Goal: Transaction & Acquisition: Purchase product/service

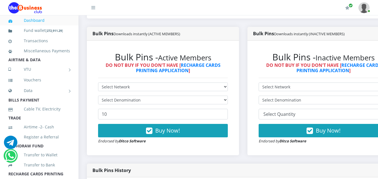
select select "MTN"
click at [98, 83] on select "Select Network MTN Globacom 9Mobile Airtel" at bounding box center [163, 87] width 130 height 9
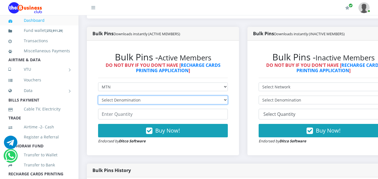
drag, startPoint x: 229, startPoint y: 95, endPoint x: 202, endPoint y: 99, distance: 27.5
click at [228, 96] on select "Select Denomination MTN NGN100 - ₦96.99 MTN NGN200 - ₦193.98 MTN NGN400 - ₦387.…" at bounding box center [163, 100] width 130 height 9
select select "969.9-1000"
click at [98, 96] on select "Select Denomination MTN NGN100 - ₦96.99 MTN NGN200 - ₦193.98 MTN NGN400 - ₦387.…" at bounding box center [163, 100] width 130 height 9
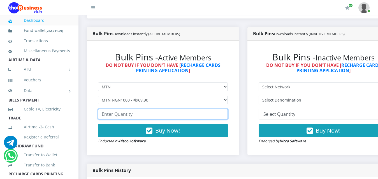
click at [123, 111] on input "number" at bounding box center [163, 114] width 130 height 11
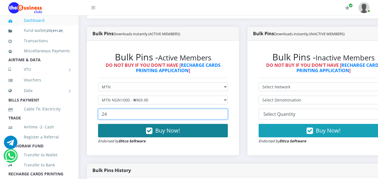
type input "24"
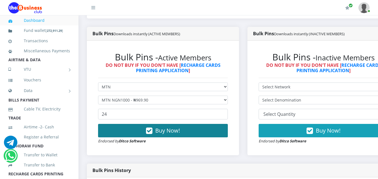
click at [141, 124] on button "Buy Now!" at bounding box center [163, 130] width 130 height 13
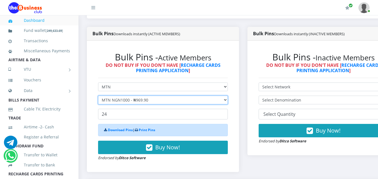
click at [228, 96] on select "Select Denomination MTN NGN100 - ₦96.99 MTN NGN200 - ₦193.98 MTN NGN400 - ₦387.…" at bounding box center [163, 100] width 130 height 9
select select "484.95-500"
click at [98, 96] on select "Select Denomination MTN NGN100 - ₦96.99 MTN NGN200 - ₦193.98 MTN NGN400 - ₦387.…" at bounding box center [163, 100] width 130 height 9
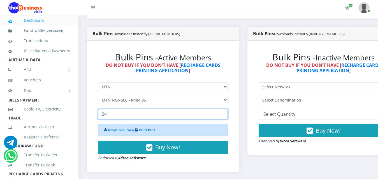
drag, startPoint x: 130, startPoint y: 109, endPoint x: 94, endPoint y: 107, distance: 35.4
click at [94, 107] on div "Bulk Pins - Active Members DO NOT BUY IF YOU DON'T HAVE [ RECHARGE CARDS PRINTI…" at bounding box center [163, 106] width 141 height 121
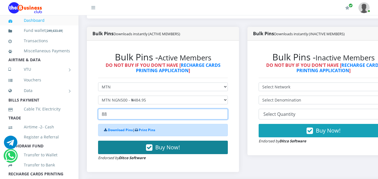
type input "88"
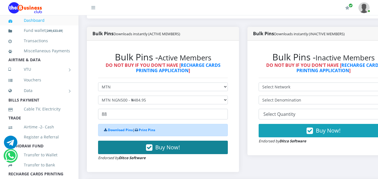
click at [143, 143] on button "Buy Now!" at bounding box center [163, 147] width 130 height 13
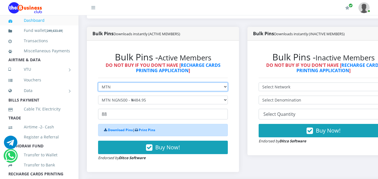
click at [148, 83] on select "Select Network MTN Globacom 9Mobile Airtel" at bounding box center [163, 87] width 130 height 9
select select "Airtel"
click at [98, 83] on select "Select Network MTN Globacom 9Mobile Airtel" at bounding box center [163, 87] width 130 height 9
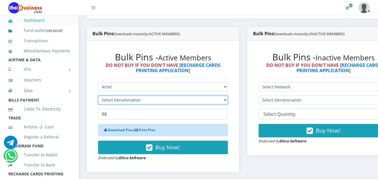
click at [126, 97] on select "Select Denomination" at bounding box center [163, 100] width 130 height 9
click at [204, 96] on select "Select Denomination Airtel NGN100 - ₦96.38 Airtel NGN200 - ₦192.76 Airtel NGN50…" at bounding box center [163, 100] width 130 height 9
select select "963.8-1000"
click at [98, 96] on select "Select Denomination Airtel NGN100 - ₦96.38 Airtel NGN200 - ₦192.76 Airtel NGN50…" at bounding box center [163, 100] width 130 height 9
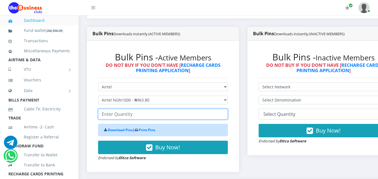
click at [121, 112] on input "number" at bounding box center [163, 114] width 130 height 11
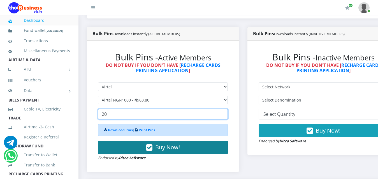
type input "20"
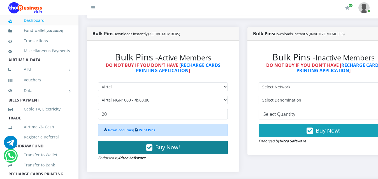
click at [138, 146] on button "Buy Now!" at bounding box center [163, 147] width 130 height 13
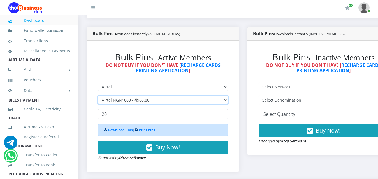
click at [132, 96] on select "Select Denomination Airtel NGN100 - ₦96.38 Airtel NGN200 - ₦192.76 Airtel NGN50…" at bounding box center [163, 100] width 130 height 9
select select "481.9-500"
click at [98, 96] on select "Select Denomination Airtel NGN100 - ₦96.38 Airtel NGN200 - ₦192.76 Airtel NGN50…" at bounding box center [163, 100] width 130 height 9
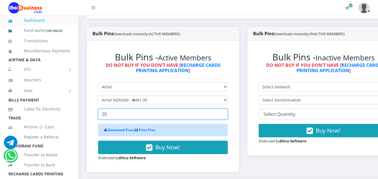
drag, startPoint x: 121, startPoint y: 112, endPoint x: 98, endPoint y: 108, distance: 23.0
click at [98, 108] on div "Bulk Pins - Active Members DO NOT BUY IF YOU DON'T HAVE [ RECHARGE CARDS PRINTI…" at bounding box center [163, 106] width 141 height 121
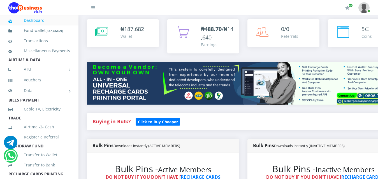
scroll to position [168, 0]
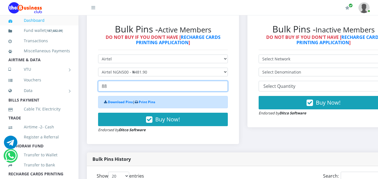
type input "8"
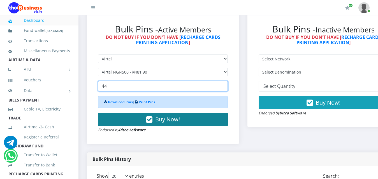
type input "44"
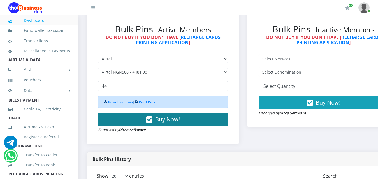
click at [167, 116] on span "Buy Now!" at bounding box center [167, 120] width 25 height 8
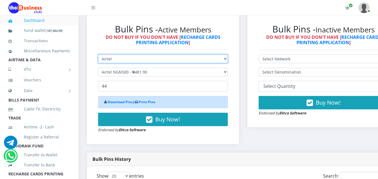
click at [124, 55] on select "Select Network MTN Globacom 9Mobile Airtel" at bounding box center [163, 59] width 130 height 9
select select "MTN"
click at [98, 55] on select "Select Network MTN Globacom 9Mobile Airtel" at bounding box center [163, 59] width 130 height 9
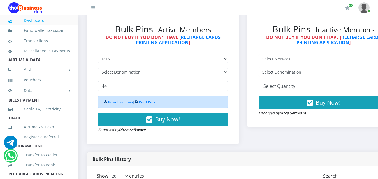
click at [125, 63] on form "Select Network MTN Globacom 9Mobile Airtel Select Denomination 44 Download Pins…" at bounding box center [163, 94] width 130 height 79
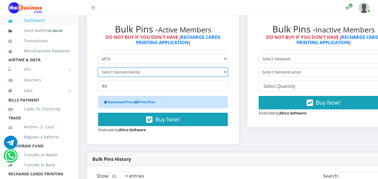
click at [125, 68] on select "Select Denomination" at bounding box center [163, 72] width 130 height 9
click at [130, 68] on select "Select Denomination" at bounding box center [163, 72] width 130 height 9
click at [131, 68] on select "Select Denomination" at bounding box center [163, 72] width 130 height 9
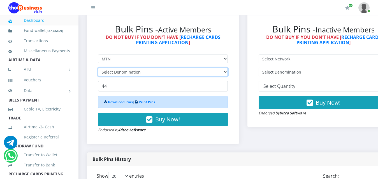
drag, startPoint x: 131, startPoint y: 66, endPoint x: 153, endPoint y: 66, distance: 21.3
click at [132, 68] on select "Select Denomination" at bounding box center [163, 72] width 130 height 9
click at [153, 68] on select "Select Denomination MTN NGN100 - ₦96.99 MTN NGN200 - ₦193.98 MTN NGN400 - ₦387.…" at bounding box center [163, 72] width 130 height 9
select select "193.98-200"
click at [98, 68] on select "Select Denomination MTN NGN100 - ₦96.99 MTN NGN200 - ₦193.98 MTN NGN400 - ₦387.…" at bounding box center [163, 72] width 130 height 9
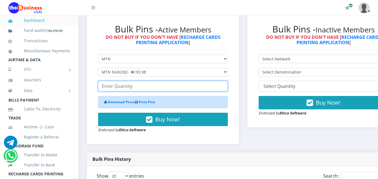
click at [126, 81] on input "number" at bounding box center [163, 86] width 130 height 11
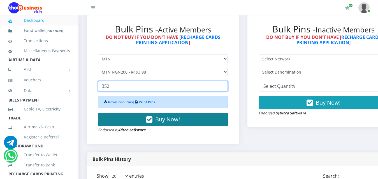
type input "352"
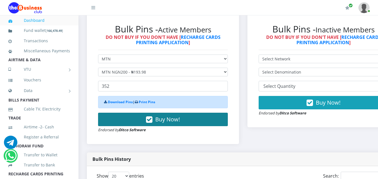
click at [138, 114] on button "Buy Now!" at bounding box center [163, 119] width 130 height 13
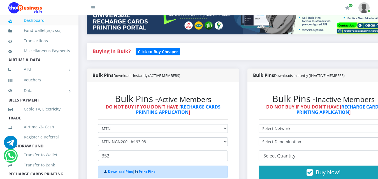
scroll to position [140, 0]
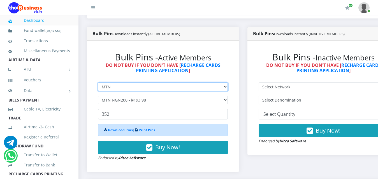
click at [132, 83] on select "Select Network MTN Globacom 9Mobile Airtel" at bounding box center [163, 87] width 130 height 9
select select "Airtel"
click at [98, 83] on select "Select Network MTN Globacom 9Mobile Airtel" at bounding box center [163, 87] width 130 height 9
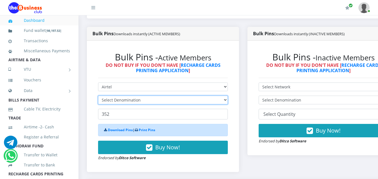
click at [128, 96] on select "Select Denomination" at bounding box center [163, 100] width 130 height 9
click at [207, 96] on select "Select Denomination" at bounding box center [163, 100] width 130 height 9
select select "192.76-200"
click at [98, 96] on select "Select Denomination Airtel NGN100 - ₦96.38 Airtel NGN200 - ₦192.76 Airtel NGN50…" at bounding box center [163, 100] width 130 height 9
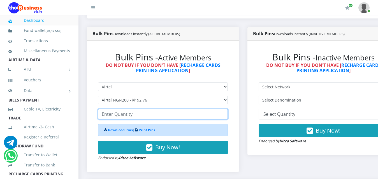
click at [122, 109] on input "number" at bounding box center [163, 114] width 130 height 11
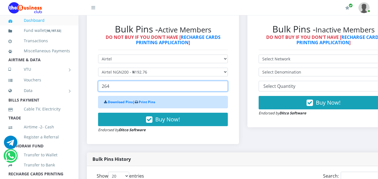
drag, startPoint x: 111, startPoint y: 82, endPoint x: 97, endPoint y: 84, distance: 13.6
click at [97, 84] on div "Bulk Pins - Active Members DO NOT BUY IF YOU DON'T HAVE [ RECHARGE CARDS PRINTI…" at bounding box center [163, 78] width 141 height 121
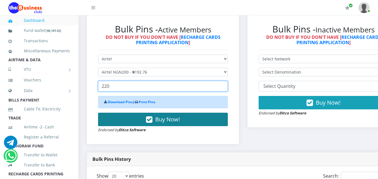
type input "220"
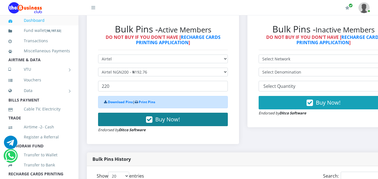
click at [125, 113] on button "Buy Now!" at bounding box center [163, 119] width 130 height 13
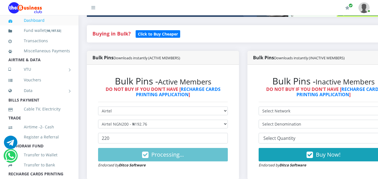
scroll to position [140, 0]
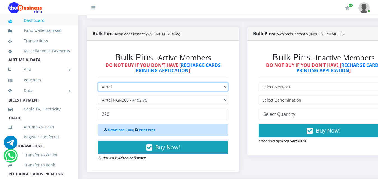
click at [136, 84] on select "Select Network MTN Globacom 9Mobile Airtel" at bounding box center [163, 87] width 130 height 9
select select "MTN"
click at [98, 83] on select "Select Network MTN Globacom 9Mobile Airtel" at bounding box center [163, 87] width 130 height 9
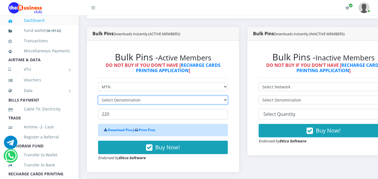
click at [121, 96] on select "Select Denomination" at bounding box center [163, 100] width 130 height 9
click at [167, 97] on select "Select Denomination" at bounding box center [163, 100] width 130 height 9
click at [166, 97] on select "Select Denomination" at bounding box center [163, 100] width 130 height 9
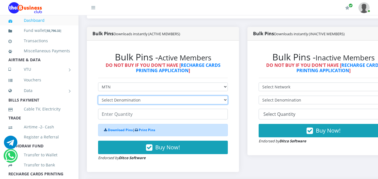
click at [164, 97] on select "Select Denomination MTN NGN100 - ₦96.99 MTN NGN200 - ₦193.98 MTN NGN400 - ₦387.…" at bounding box center [163, 100] width 130 height 9
click at [158, 97] on select "Select Denomination MTN NGN100 - ₦96.99 MTN NGN200 - ₦193.98 MTN NGN400 - ₦387.…" at bounding box center [163, 100] width 130 height 9
select select "96.99-100"
click at [98, 96] on select "Select Denomination MTN NGN100 - ₦96.99 MTN NGN200 - ₦193.98 MTN NGN400 - ₦387.…" at bounding box center [163, 100] width 130 height 9
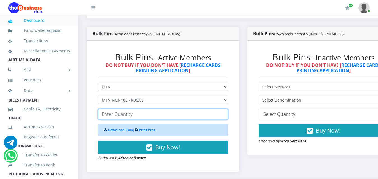
click at [127, 109] on input "number" at bounding box center [163, 114] width 130 height 11
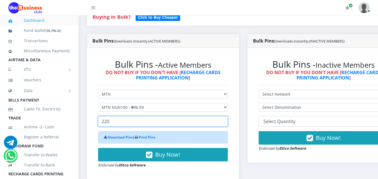
scroll to position [168, 0]
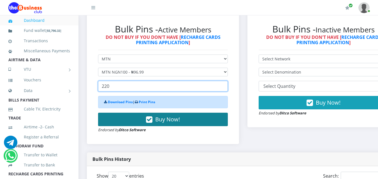
type input "220"
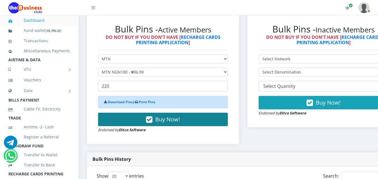
click at [137, 114] on button "Buy Now!" at bounding box center [163, 119] width 130 height 13
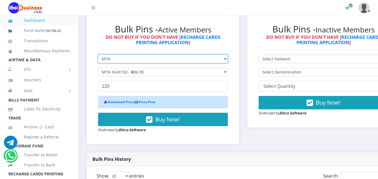
click at [126, 57] on select "Select Network MTN Globacom 9Mobile Airtel" at bounding box center [163, 59] width 130 height 9
select select "Airtel"
click at [98, 55] on select "Select Network MTN Globacom 9Mobile Airtel" at bounding box center [163, 59] width 130 height 9
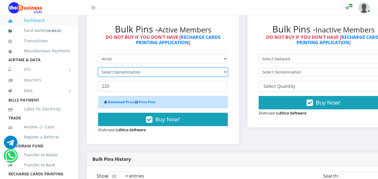
click at [123, 68] on select "Select Denomination" at bounding box center [163, 72] width 130 height 9
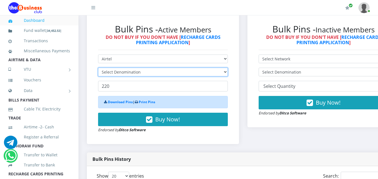
click at [123, 68] on select "Select Denomination" at bounding box center [163, 72] width 130 height 9
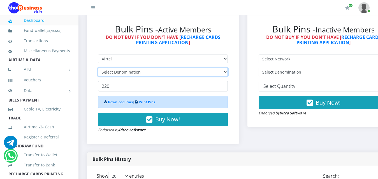
click at [123, 68] on select "Select Denomination" at bounding box center [163, 72] width 130 height 9
click at [122, 68] on select "Select Denomination" at bounding box center [163, 72] width 130 height 9
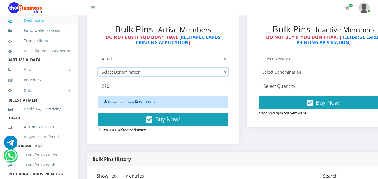
click at [191, 69] on select "Select Denomination" at bounding box center [163, 72] width 130 height 9
click at [191, 68] on select "Select Denomination" at bounding box center [163, 72] width 130 height 9
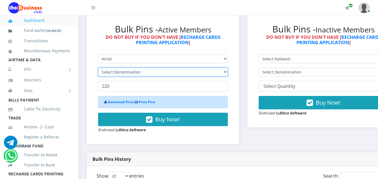
click at [191, 68] on select "Select Denomination" at bounding box center [163, 72] width 130 height 9
click at [224, 68] on select "Select Denomination" at bounding box center [163, 72] width 130 height 9
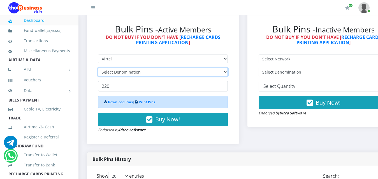
click at [223, 68] on select "Select Denomination" at bounding box center [163, 72] width 130 height 9
click at [222, 68] on select "Select Denomination" at bounding box center [163, 72] width 130 height 9
click at [221, 68] on select "Select Denomination" at bounding box center [163, 72] width 130 height 9
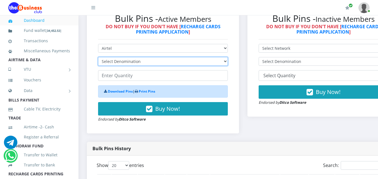
scroll to position [196, 0]
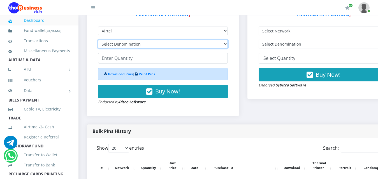
click at [139, 40] on select "Select Denomination Airtel NGN100 - ₦96.38 Airtel NGN200 - ₦192.76 Airtel NGN50…" at bounding box center [163, 44] width 130 height 9
select select "96.38-100"
click at [98, 40] on select "Select Denomination Airtel NGN100 - ₦96.38 Airtel NGN200 - ₦192.76 Airtel NGN50…" at bounding box center [163, 44] width 130 height 9
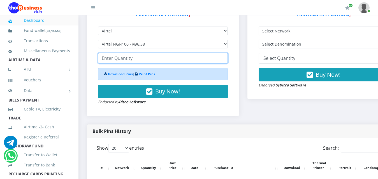
click at [120, 55] on input "number" at bounding box center [163, 58] width 130 height 11
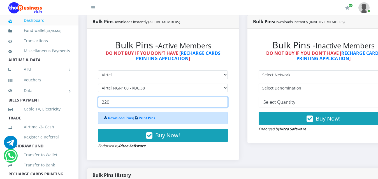
scroll to position [168, 0]
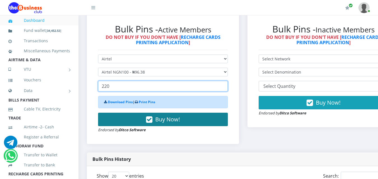
type input "220"
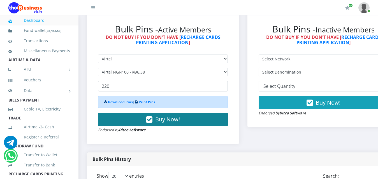
click at [130, 113] on button "Buy Now!" at bounding box center [163, 119] width 130 height 13
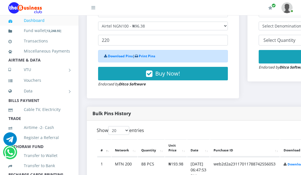
scroll to position [224, 0]
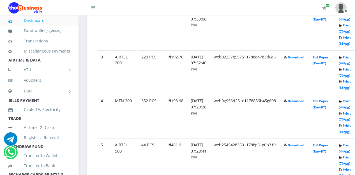
scroll to position [402, 0]
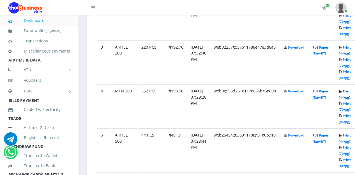
click at [316, 89] on link "Print (44/pg)" at bounding box center [345, 94] width 12 height 10
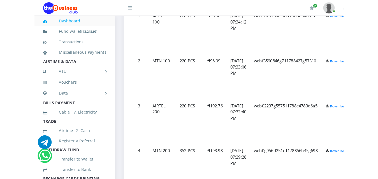
scroll to position [346, 0]
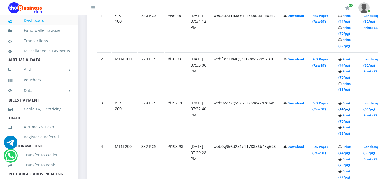
click at [301, 101] on link "Print (44/pg)" at bounding box center [345, 106] width 12 height 10
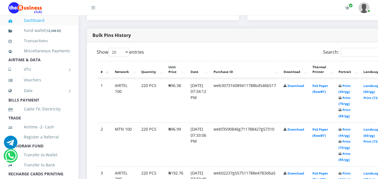
scroll to position [276, 0]
click at [351, 84] on link "Print (44/pg)" at bounding box center [345, 89] width 12 height 10
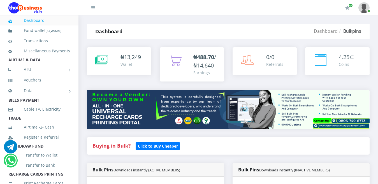
scroll to position [270, 0]
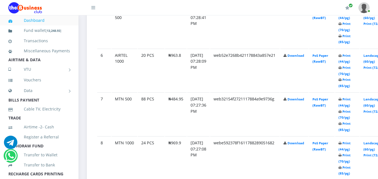
scroll to position [527, 0]
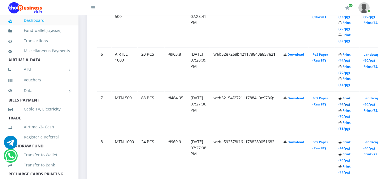
click at [346, 96] on link "Print (44/pg)" at bounding box center [345, 101] width 12 height 10
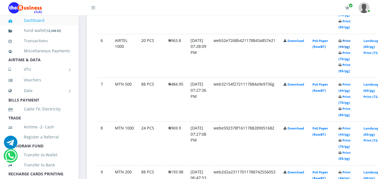
click at [351, 39] on link "Print (44/pg)" at bounding box center [345, 44] width 12 height 10
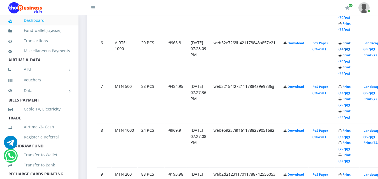
click at [351, 41] on link "Print (44/pg)" at bounding box center [345, 46] width 12 height 10
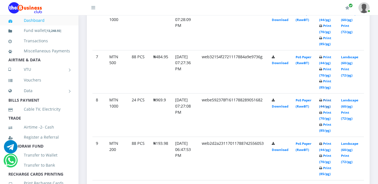
scroll to position [570, 0]
click at [329, 98] on link "Print (44/pg)" at bounding box center [325, 103] width 12 height 10
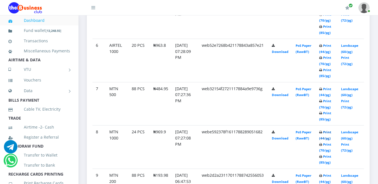
click at [330, 130] on link "Print (44/pg)" at bounding box center [325, 135] width 12 height 10
click at [326, 130] on link "Print (44/pg)" at bounding box center [325, 135] width 12 height 10
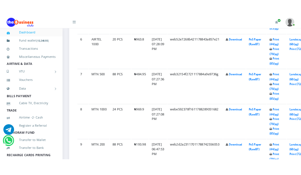
scroll to position [708, 0]
